Goal: Transaction & Acquisition: Subscribe to service/newsletter

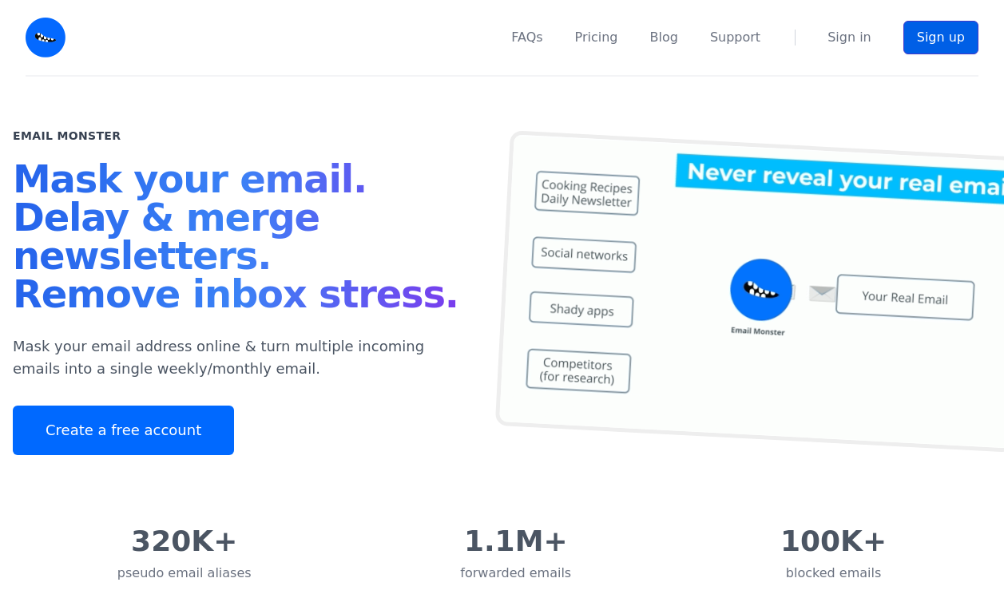
click at [942, 53] on link "Sign up" at bounding box center [941, 38] width 75 height 34
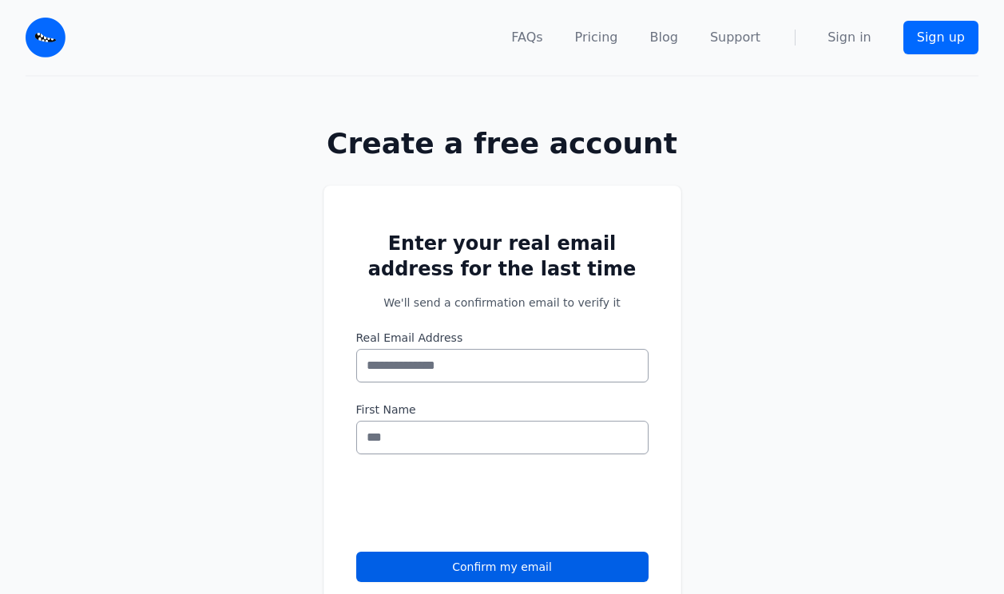
click at [432, 357] on input "Real Email Address" at bounding box center [502, 366] width 292 height 34
type input "**********"
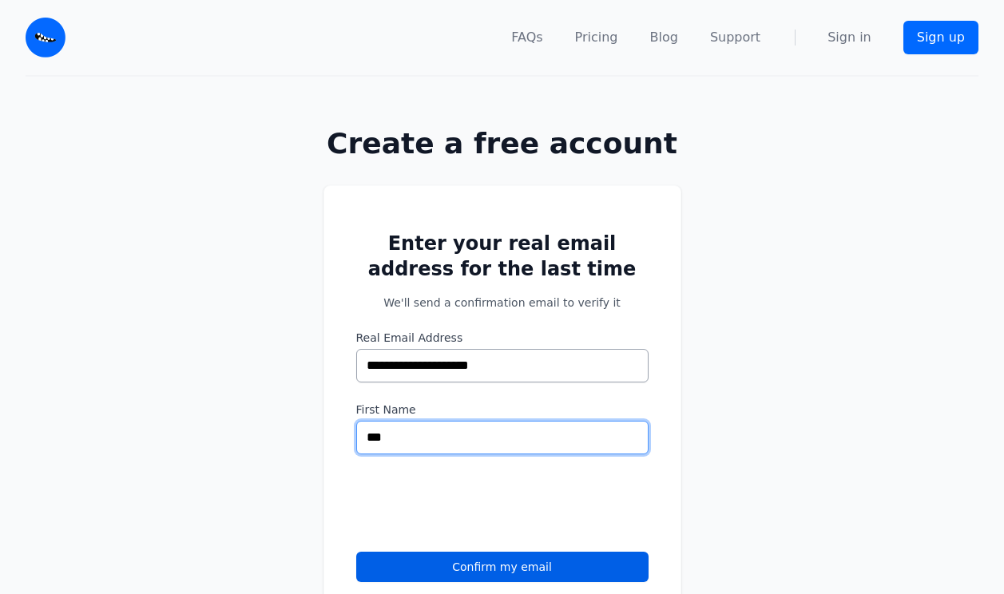
type input "***"
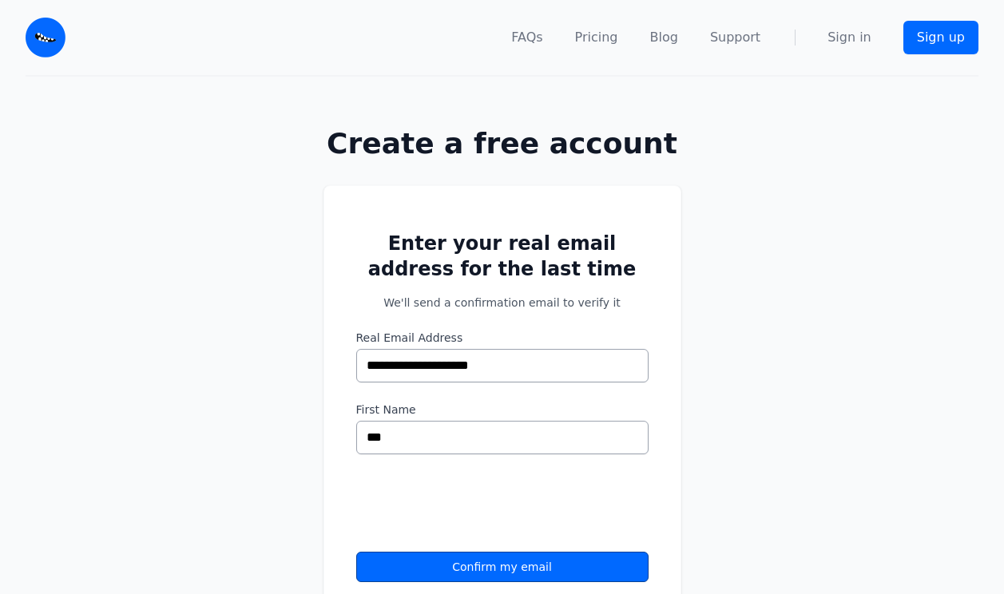
click at [468, 569] on button "Confirm my email" at bounding box center [502, 567] width 292 height 30
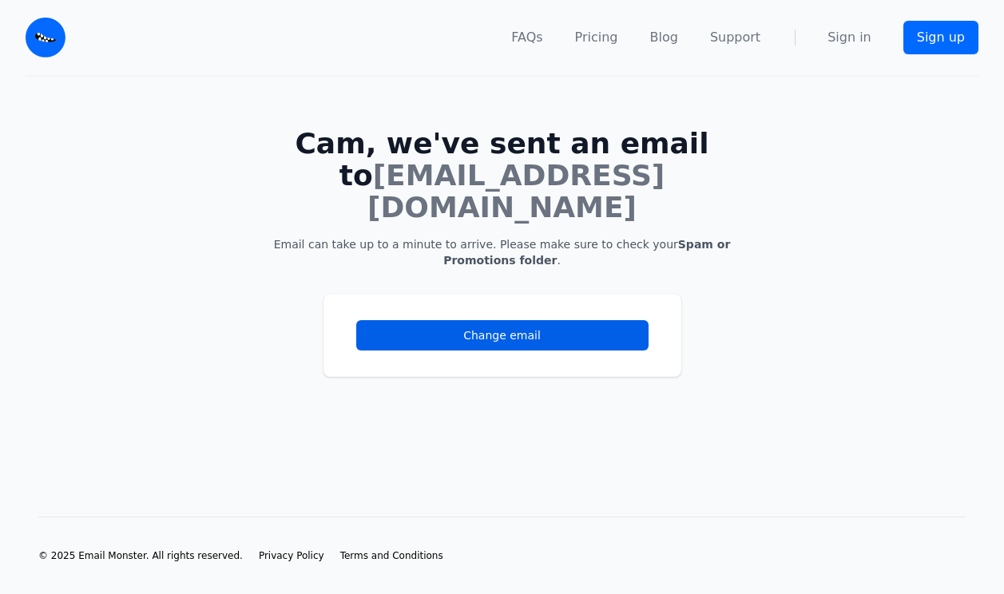
click at [56, 44] on img at bounding box center [46, 38] width 40 height 40
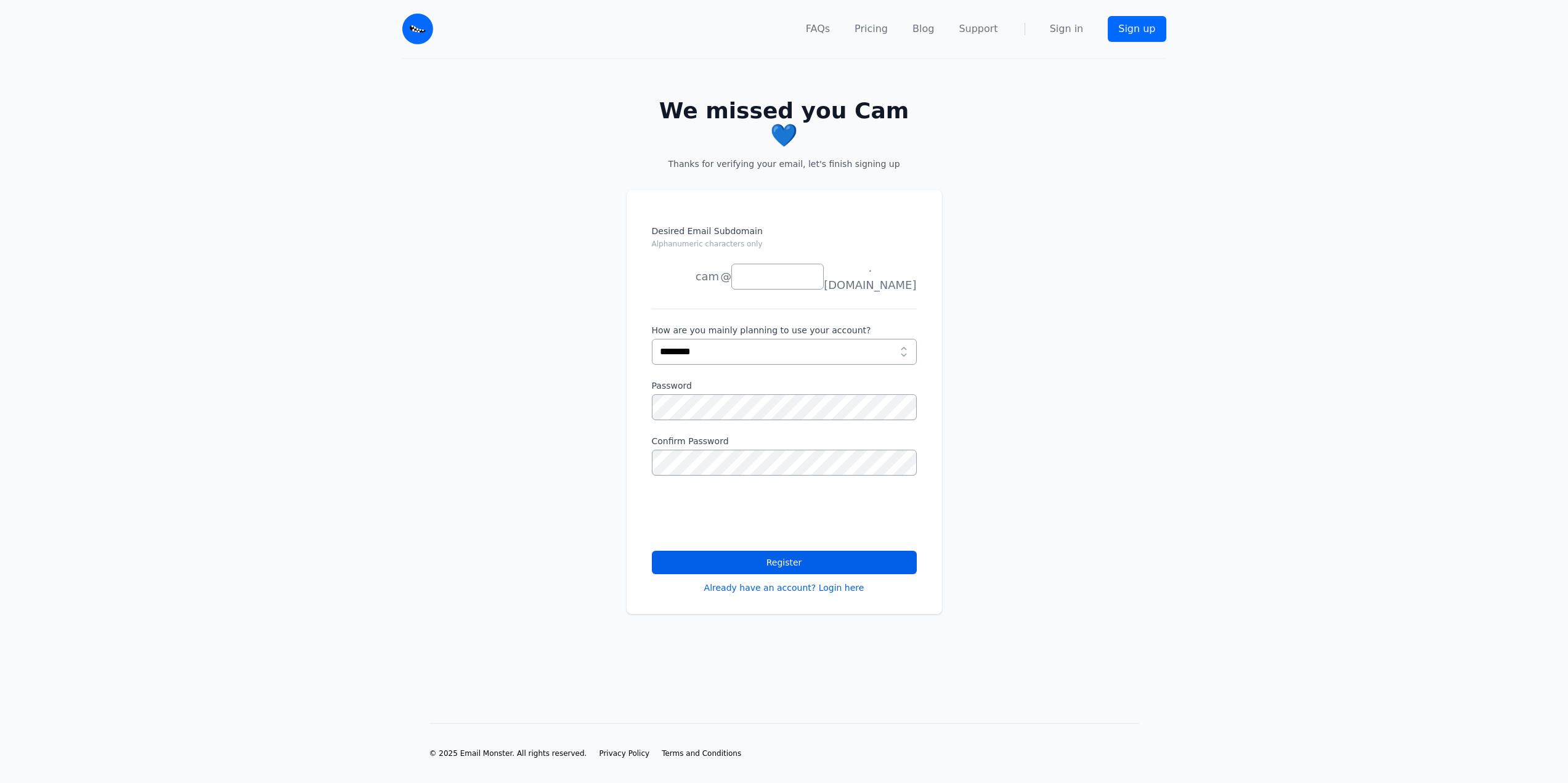
click at [723, 339] on select "**********" at bounding box center [784, 352] width 265 height 26
select select "****"
click at [652, 339] on select "**********" at bounding box center [784, 352] width 265 height 26
click at [771, 264] on input "Desired Email Subdomain Alphanumeric characters only" at bounding box center [777, 277] width 93 height 26
click at [760, 264] on input "Desired Email Subdomain Alphanumeric characters only" at bounding box center [777, 277] width 93 height 26
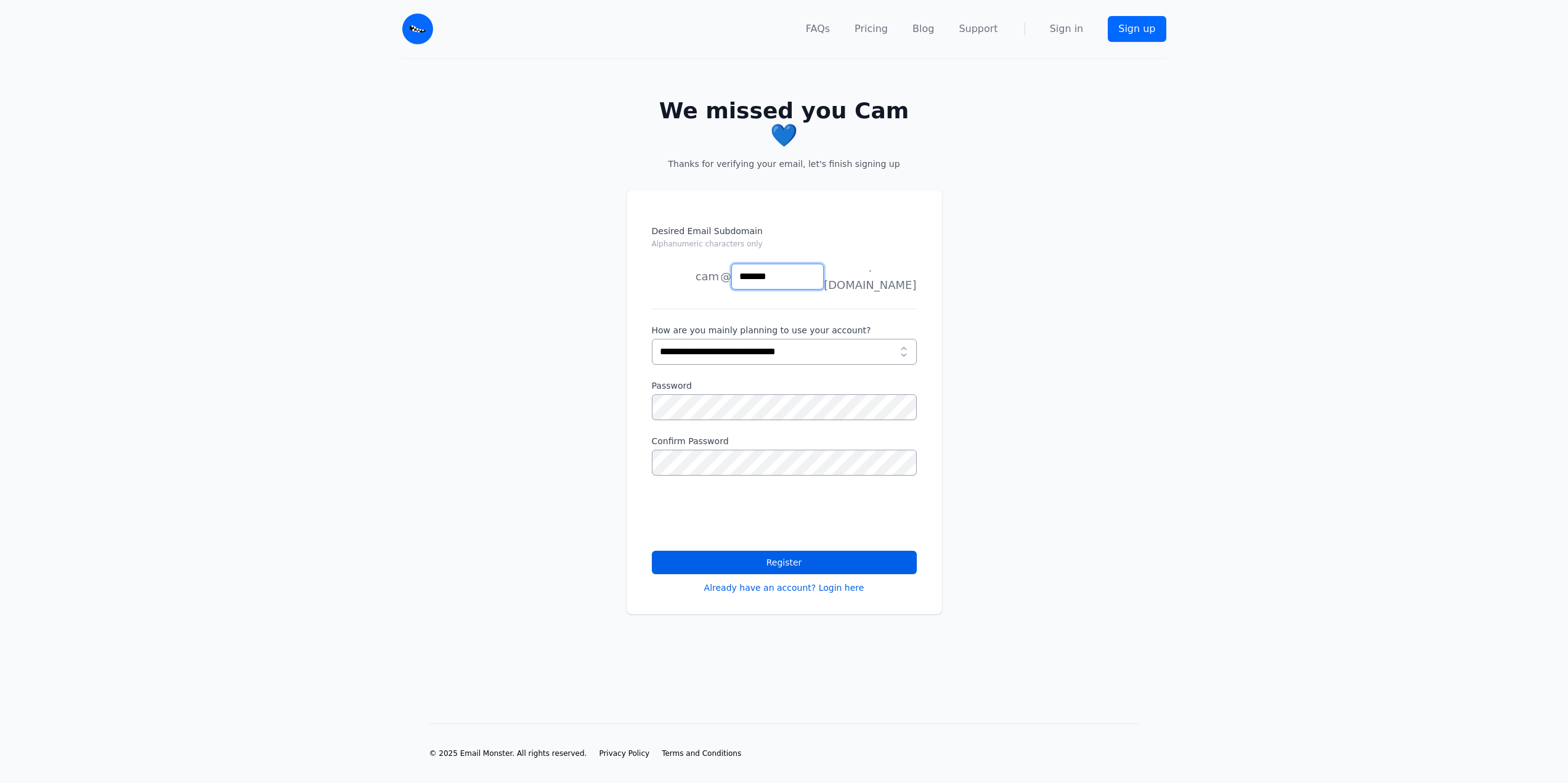
type input "*******"
click at [570, 405] on div "Desired Email Subdomain Alphanumeric characters only cam joe news anything @ **…" at bounding box center [784, 417] width 1568 height 494
click at [694, 551] on button "Register" at bounding box center [784, 562] width 265 height 23
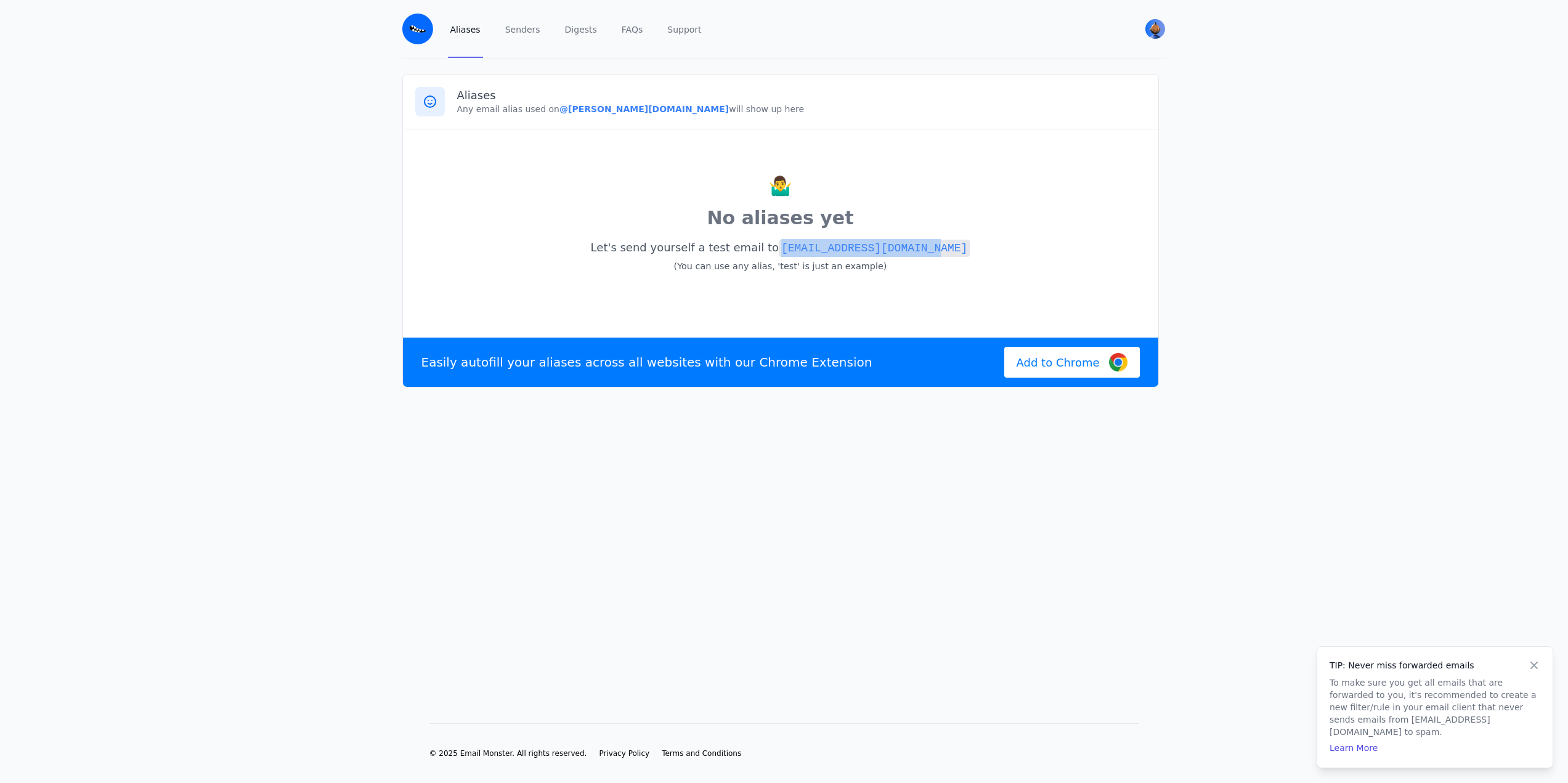
drag, startPoint x: 939, startPoint y: 243, endPoint x: 791, endPoint y: 246, distance: 148.0
click at [791, 246] on p "Let's send yourself a test email to [EMAIL_ADDRESS][DOMAIN_NAME] (You can use a…" at bounding box center [780, 257] width 730 height 41
drag, startPoint x: 855, startPoint y: 250, endPoint x: 787, endPoint y: 184, distance: 94.8
click at [787, 184] on p "🤷‍♂️" at bounding box center [780, 186] width 730 height 27
click at [845, 244] on code "[EMAIL_ADDRESS][DOMAIN_NAME]" at bounding box center [875, 248] width 191 height 17
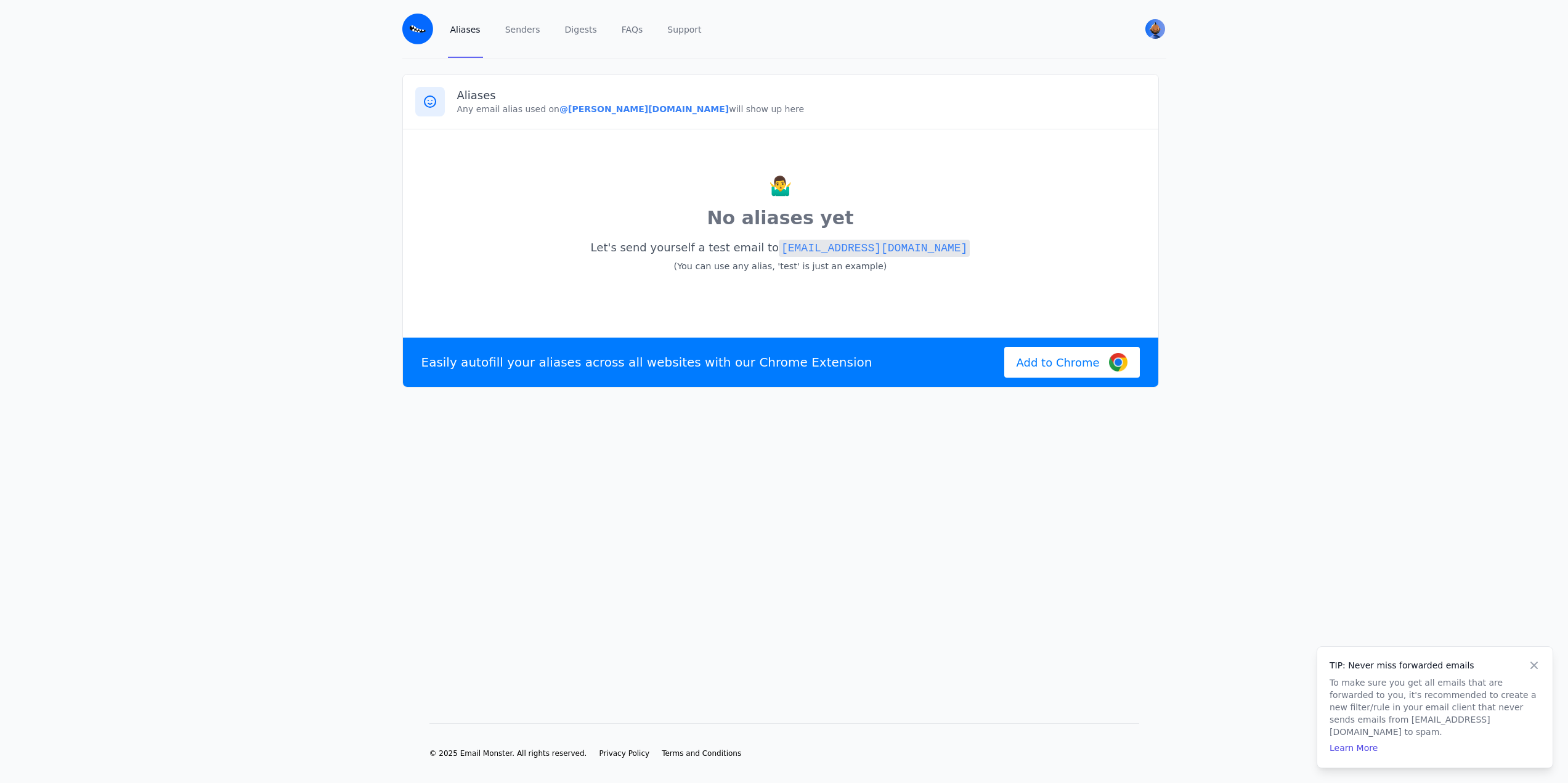
click at [845, 244] on code "[EMAIL_ADDRESS][DOMAIN_NAME]" at bounding box center [875, 248] width 191 height 17
click at [612, 109] on b "@[PERSON_NAME][DOMAIN_NAME]" at bounding box center [644, 109] width 170 height 10
click at [639, 102] on h3 "Aliases" at bounding box center [801, 95] width 689 height 15
click at [1160, 29] on img "User menu" at bounding box center [1155, 29] width 20 height 20
click at [584, 113] on b "@cameron.eml.monster" at bounding box center [644, 109] width 170 height 10
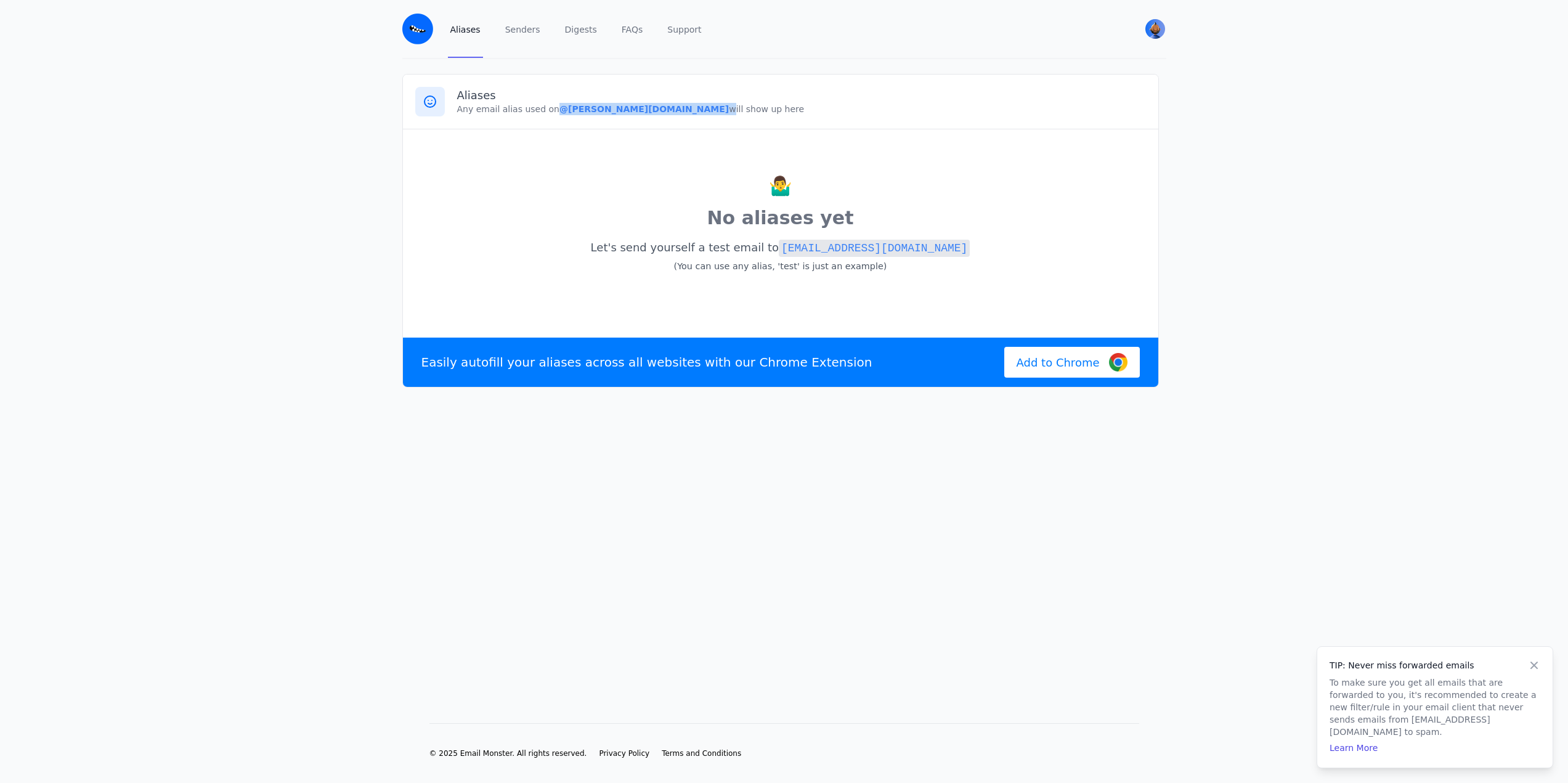
drag, startPoint x: 551, startPoint y: 106, endPoint x: 651, endPoint y: 109, distance: 100.0
click at [651, 109] on p "Any email alias used on @cameron.eml.monster will show up here" at bounding box center [801, 109] width 689 height 12
click at [636, 112] on b "@cameron.eml.monster" at bounding box center [644, 109] width 170 height 10
drag, startPoint x: 558, startPoint y: 109, endPoint x: 644, endPoint y: 121, distance: 86.8
click at [644, 121] on div "Aliases Any email alias used on @cameron.eml.monster will show up here" at bounding box center [780, 102] width 755 height 55
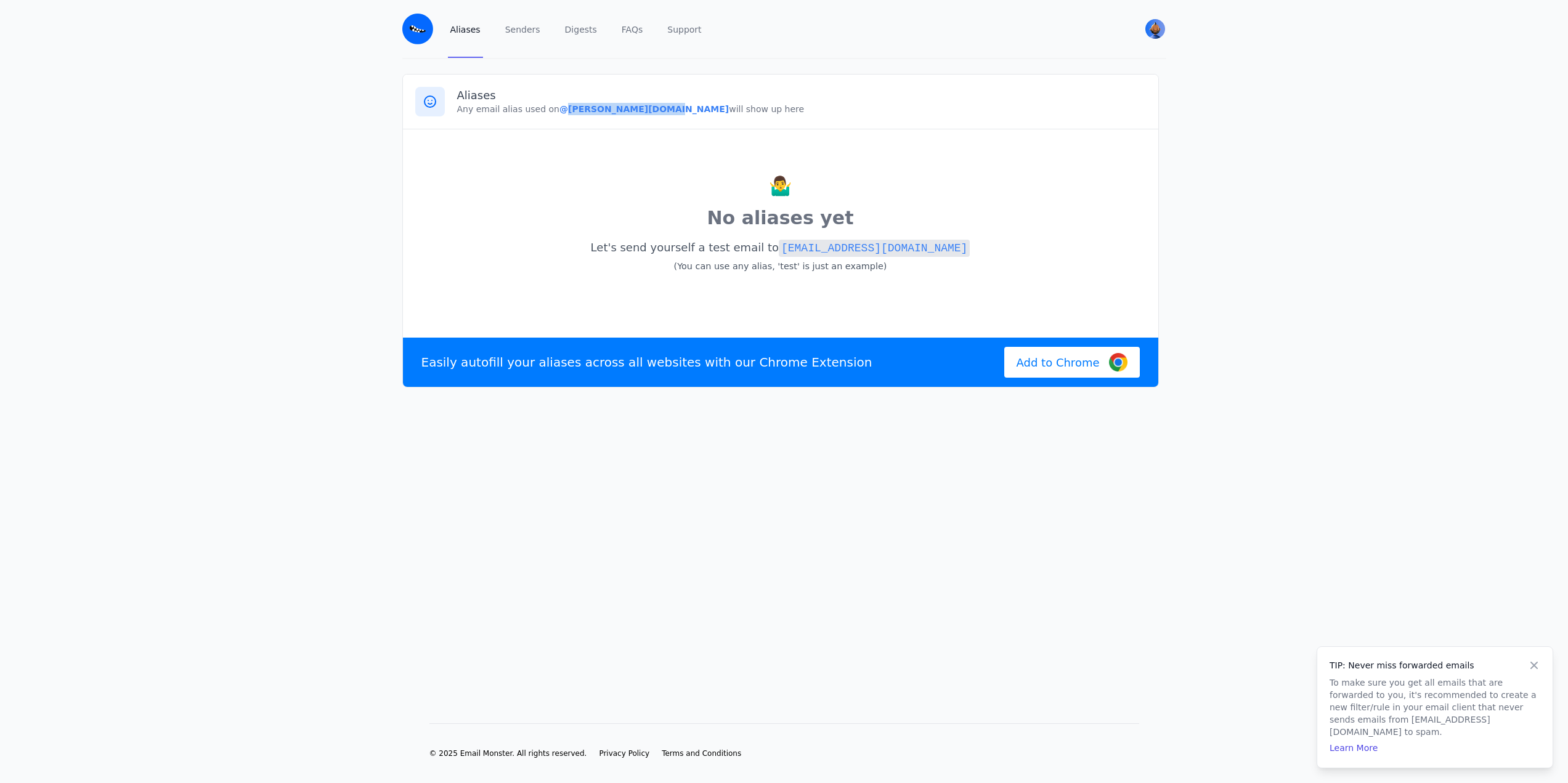
copy b "cameron.eml.monster"
drag, startPoint x: 975, startPoint y: 251, endPoint x: 784, endPoint y: 242, distance: 191.2
click at [784, 242] on p "Let's send yourself a test email to test@cameron.eml.monster (You can use any a…" at bounding box center [780, 257] width 730 height 41
click at [795, 242] on code "[EMAIL_ADDRESS][DOMAIN_NAME]" at bounding box center [875, 248] width 191 height 17
click at [1023, 230] on p "No aliases yet" at bounding box center [780, 218] width 730 height 27
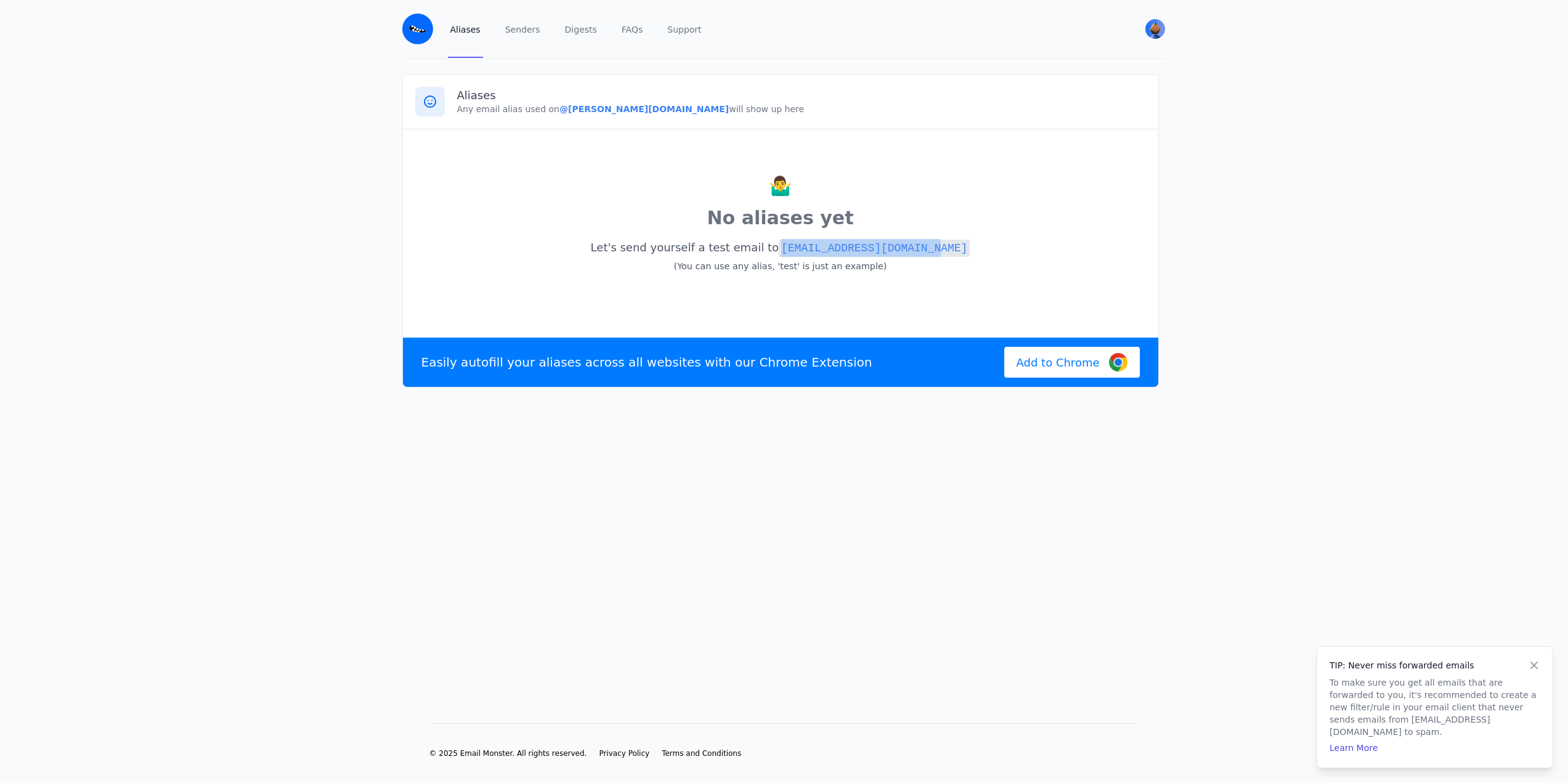
drag, startPoint x: 948, startPoint y: 248, endPoint x: 792, endPoint y: 241, distance: 156.2
click at [792, 241] on p "Let's send yourself a test email to test@cameron.eml.monster (You can use any a…" at bounding box center [780, 257] width 730 height 41
copy code "[EMAIL_ADDRESS][DOMAIN_NAME]"
click at [842, 165] on div "🤷‍♂️ No aliases yet Let's send yourself a test email to test@cameron.eml.monste…" at bounding box center [780, 231] width 730 height 179
click at [872, 297] on div "🤷‍♂️ No aliases yet Let's send yourself a test email to test@cameron.eml.monste…" at bounding box center [780, 231] width 730 height 179
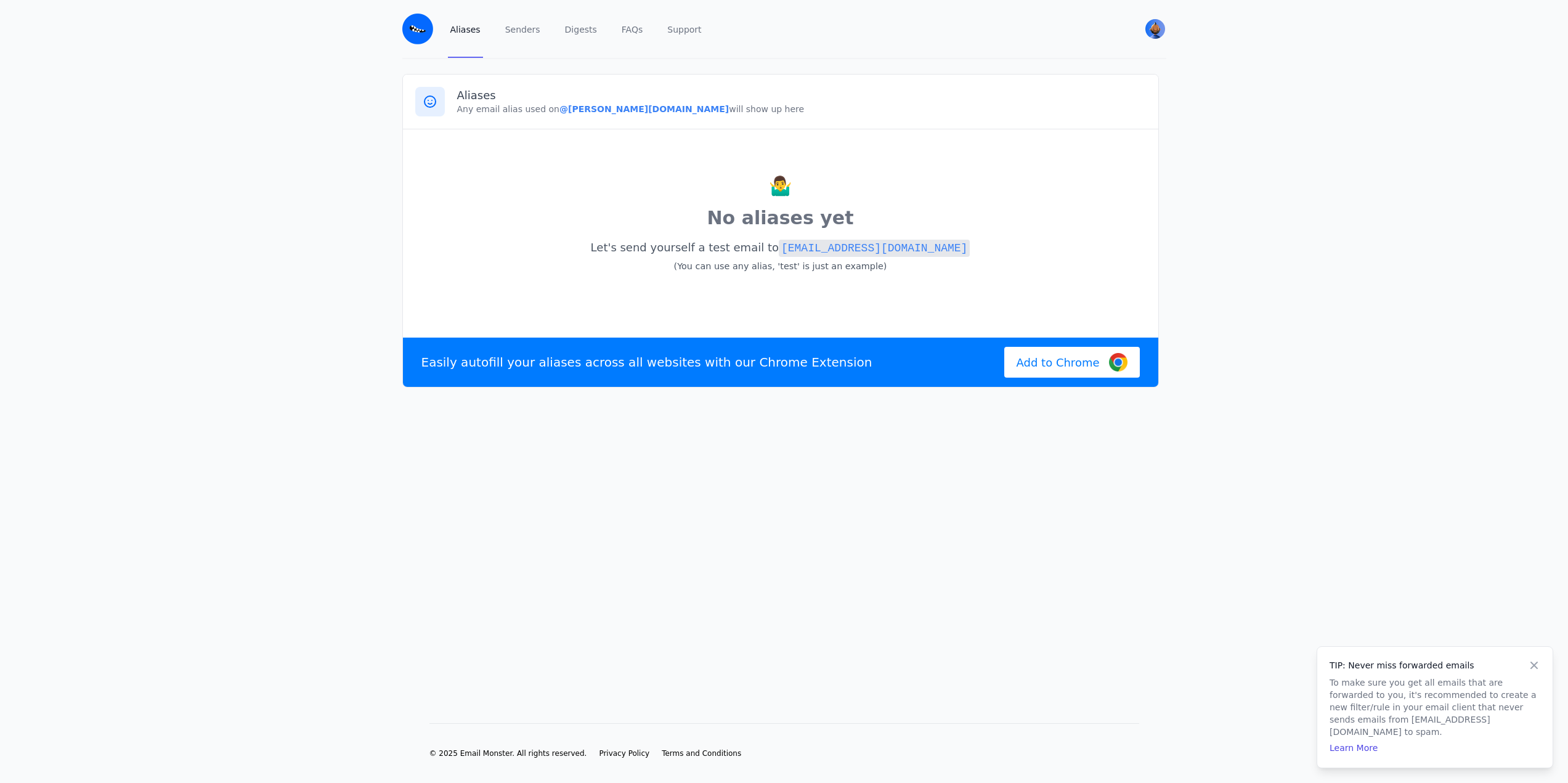
click at [657, 191] on p "🤷‍♂️" at bounding box center [780, 186] width 730 height 27
click at [1154, 32] on img "User menu" at bounding box center [1155, 29] width 20 height 20
click at [504, 21] on link "Senders" at bounding box center [523, 29] width 40 height 58
click at [461, 38] on link "Aliases" at bounding box center [466, 29] width 35 height 58
click at [513, 45] on link "Senders" at bounding box center [523, 29] width 40 height 58
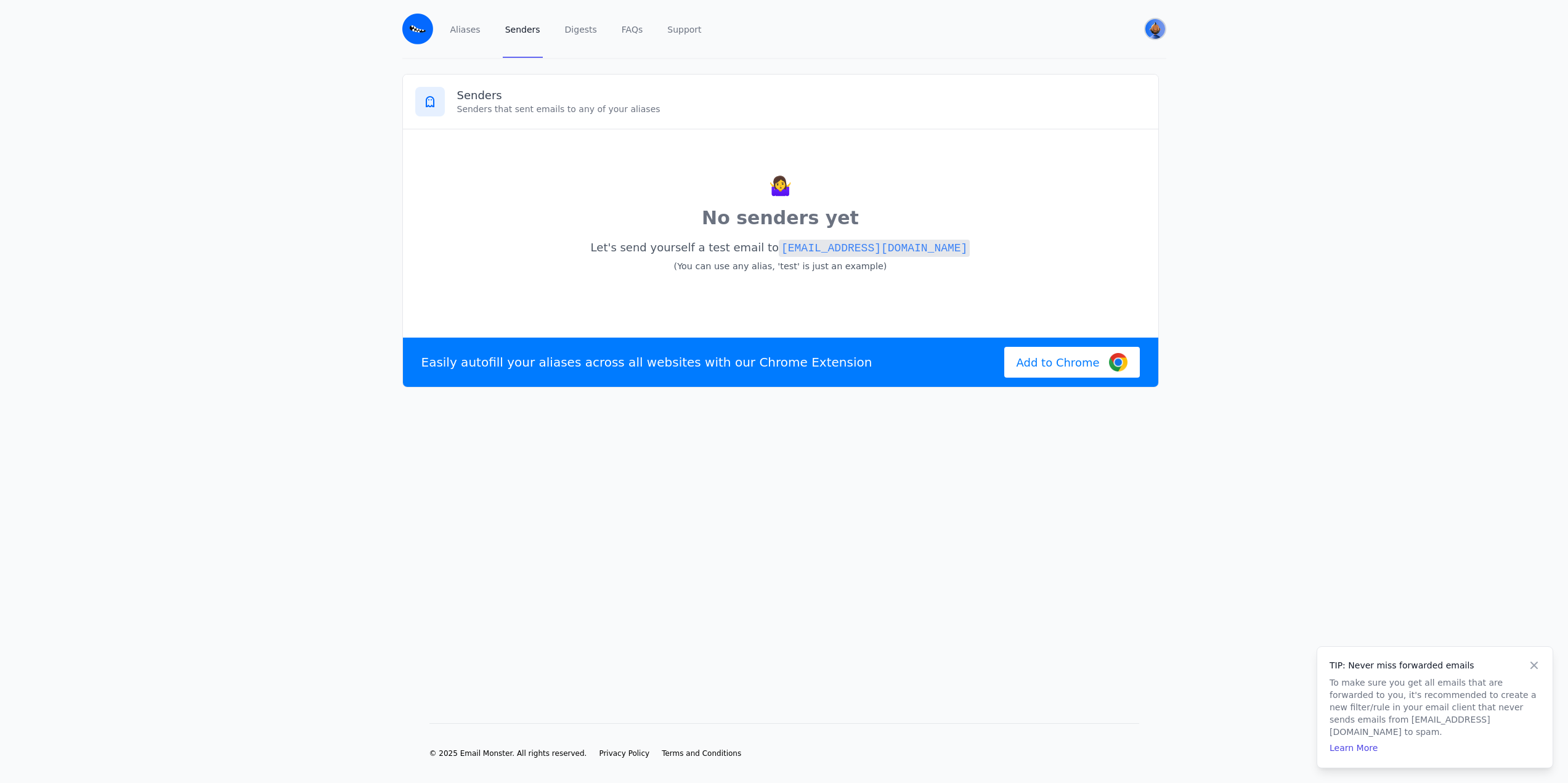
click at [1156, 28] on img "User menu" at bounding box center [1155, 29] width 20 height 20
